Goal: Transaction & Acquisition: Purchase product/service

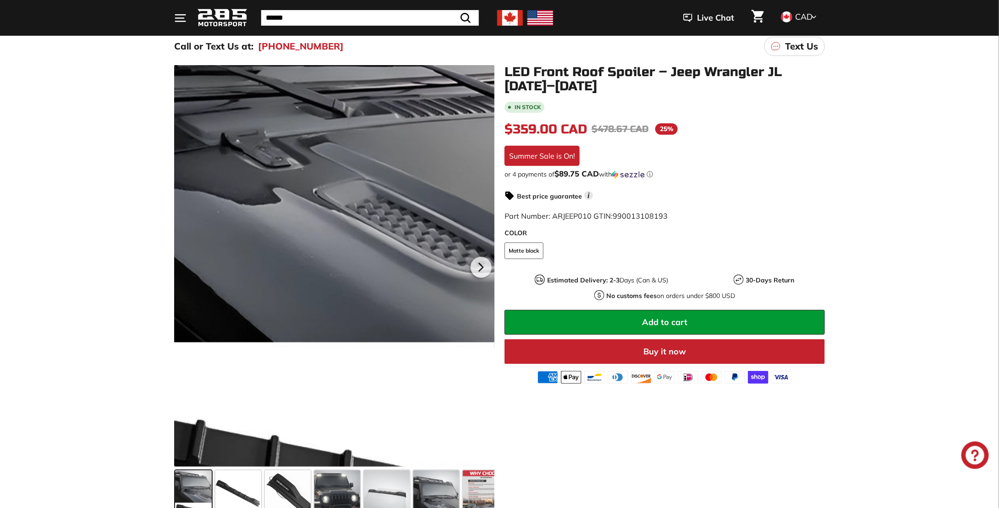
scroll to position [137, 0]
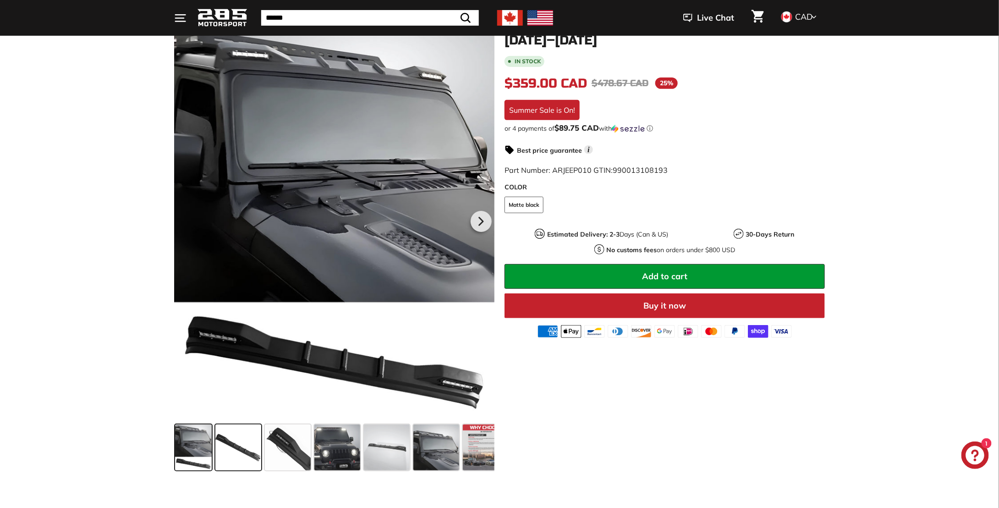
click at [230, 446] on span at bounding box center [238, 447] width 46 height 46
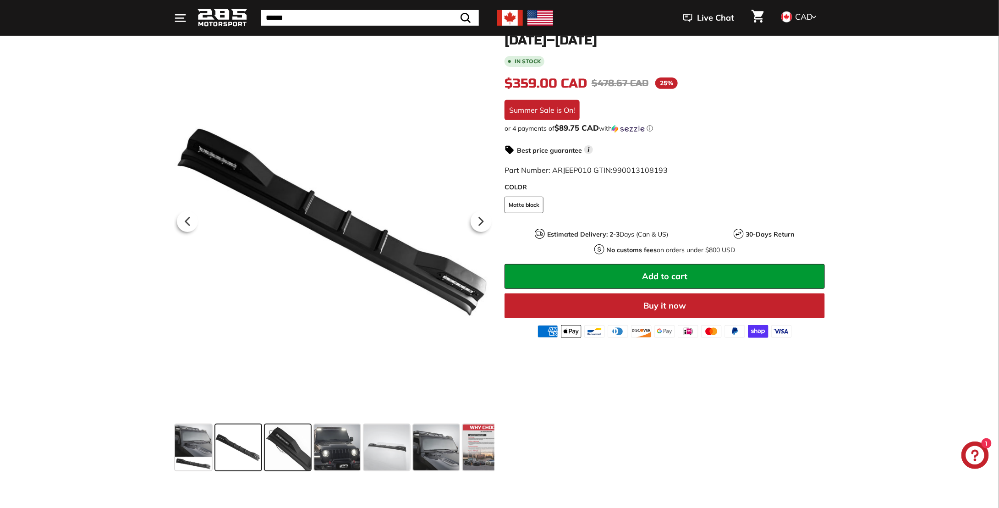
click at [305, 440] on span at bounding box center [288, 447] width 46 height 46
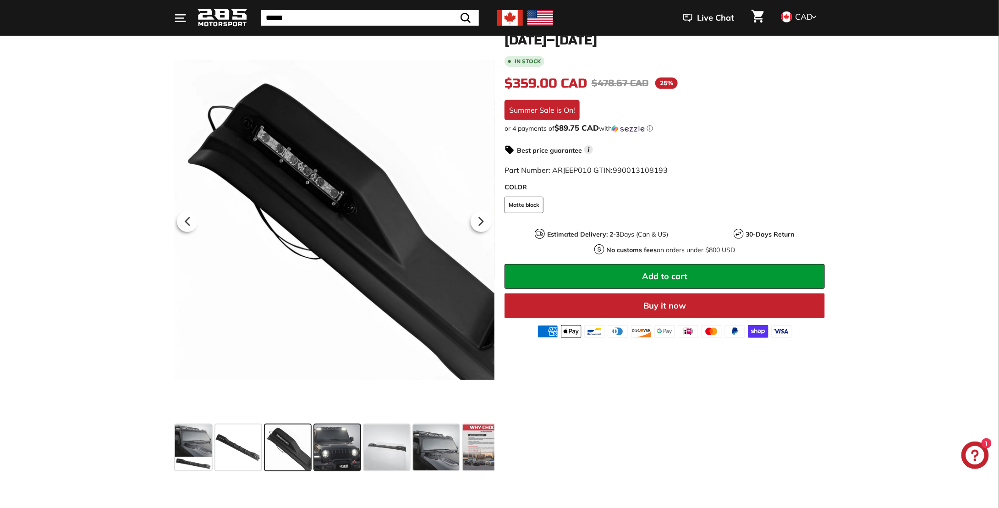
click at [337, 454] on span at bounding box center [337, 447] width 46 height 46
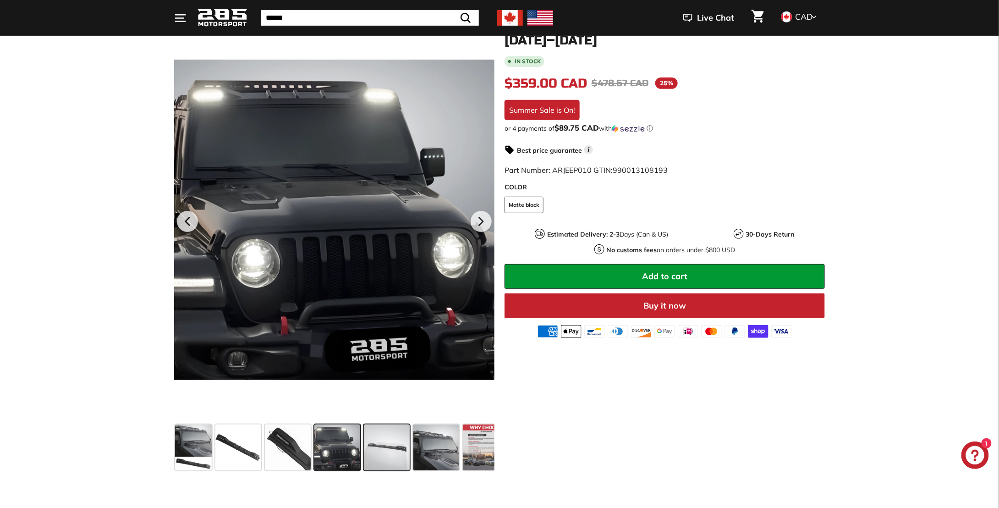
click at [390, 444] on span at bounding box center [387, 447] width 46 height 46
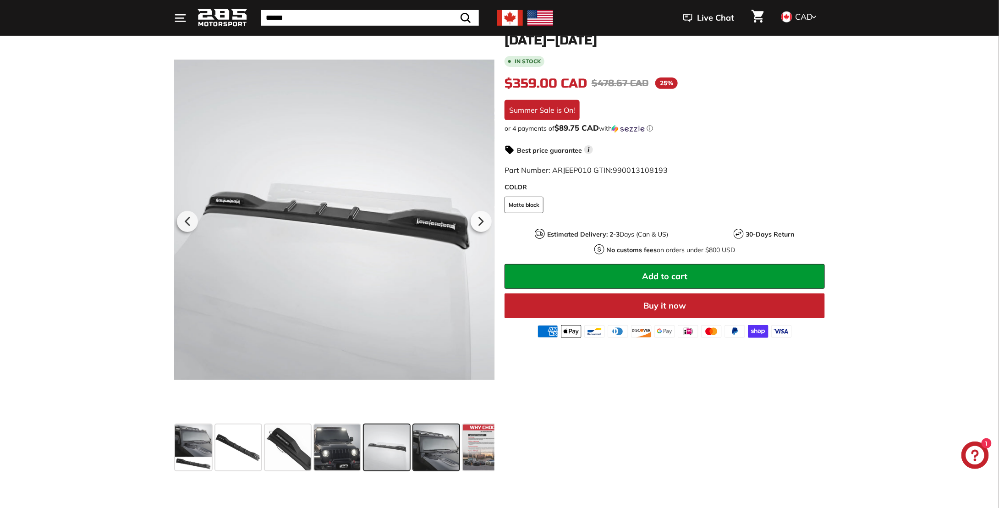
click at [433, 439] on span at bounding box center [436, 447] width 46 height 46
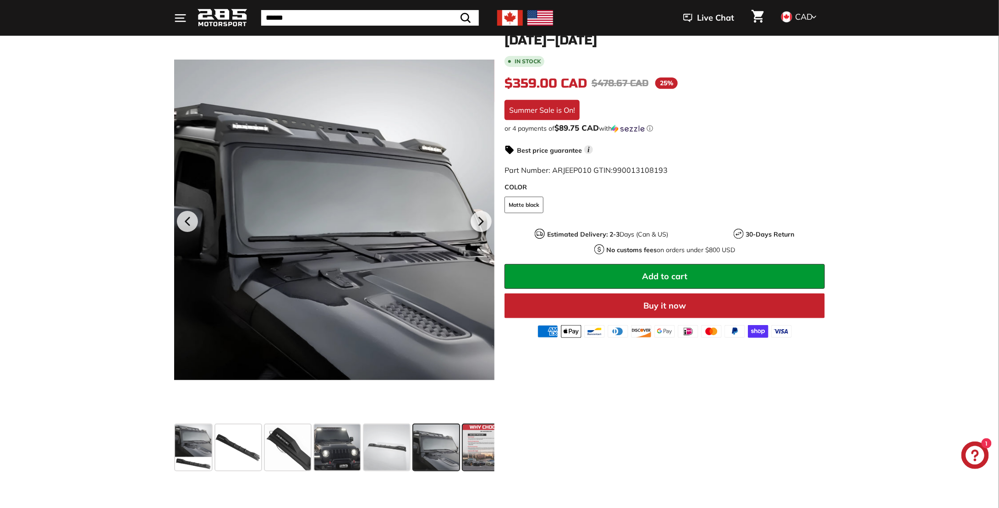
click at [467, 427] on span at bounding box center [486, 447] width 46 height 46
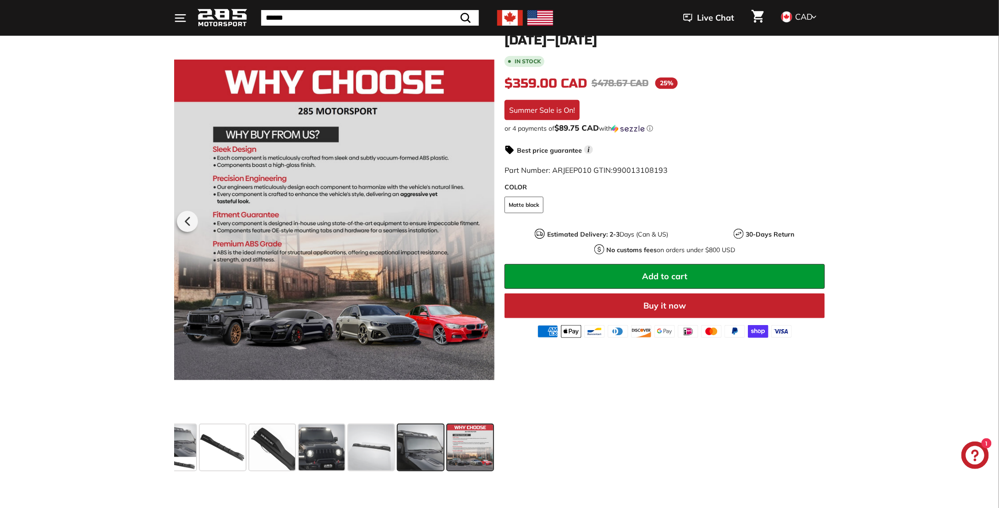
click at [416, 440] on span at bounding box center [421, 447] width 46 height 46
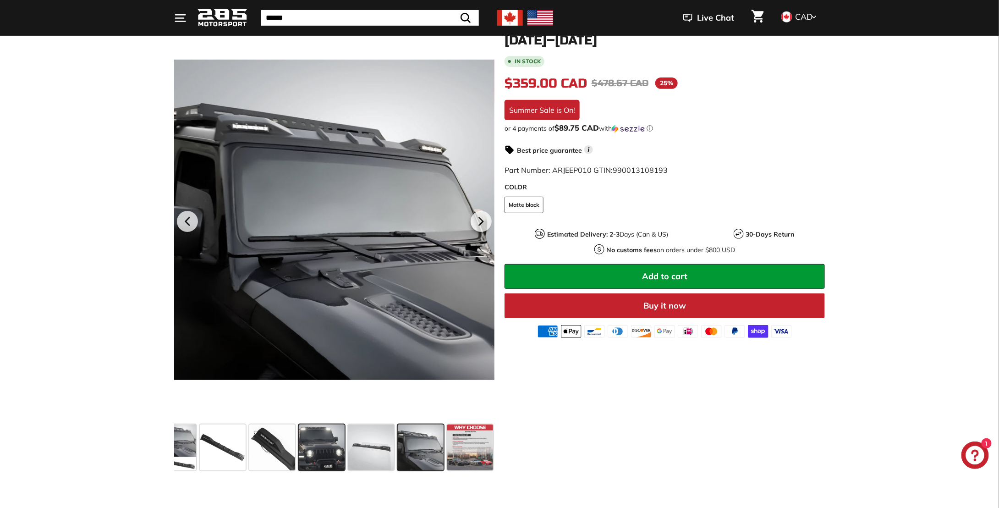
click at [322, 439] on span at bounding box center [322, 447] width 46 height 46
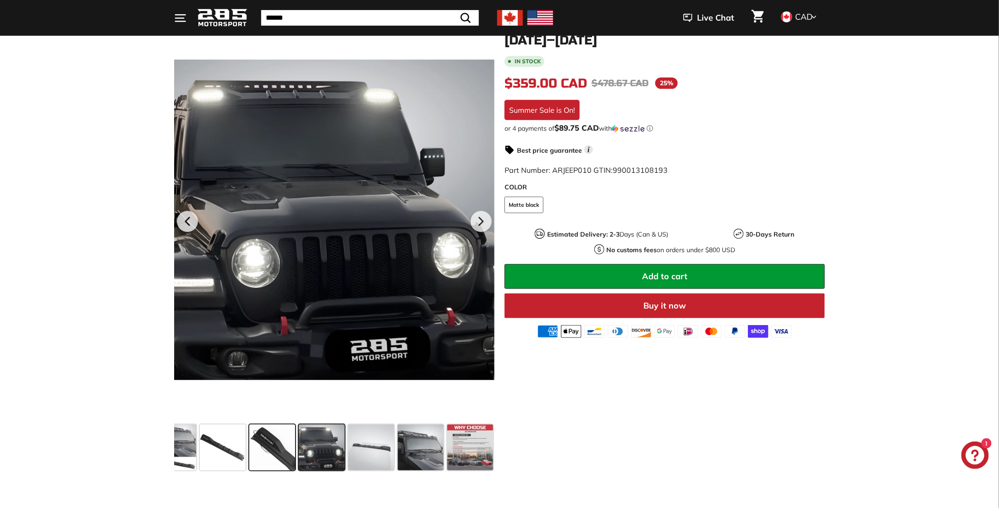
click at [271, 442] on span at bounding box center [272, 447] width 46 height 46
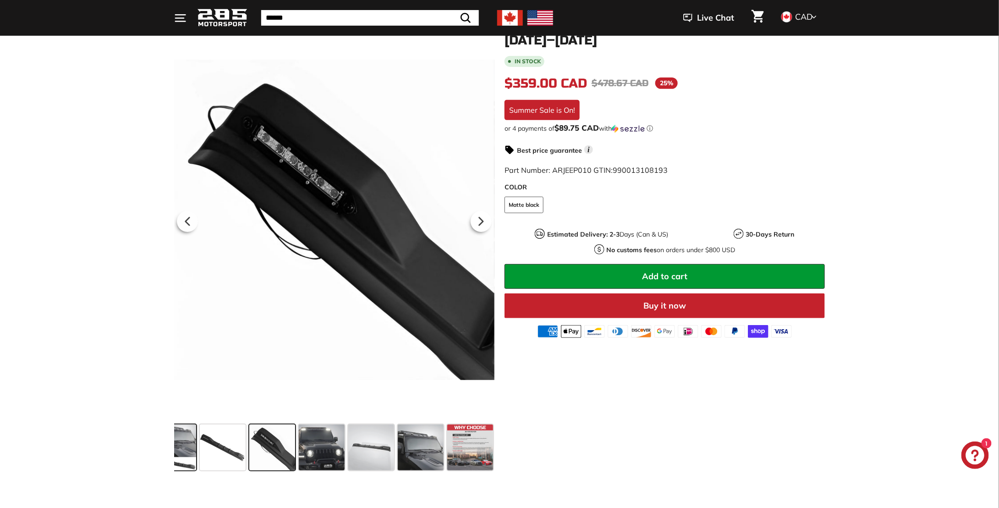
click at [179, 443] on span at bounding box center [177, 447] width 37 height 46
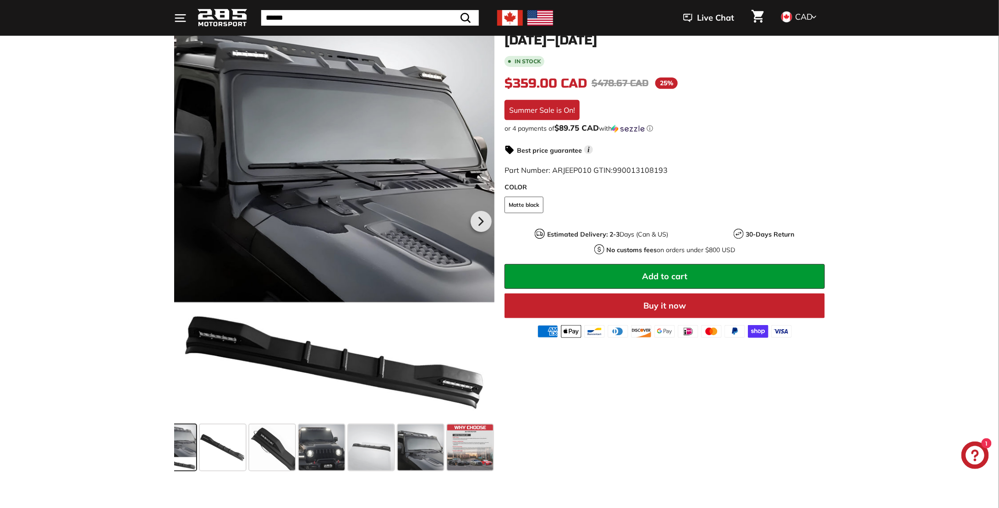
scroll to position [0, 0]
